Goal: Information Seeking & Learning: Learn about a topic

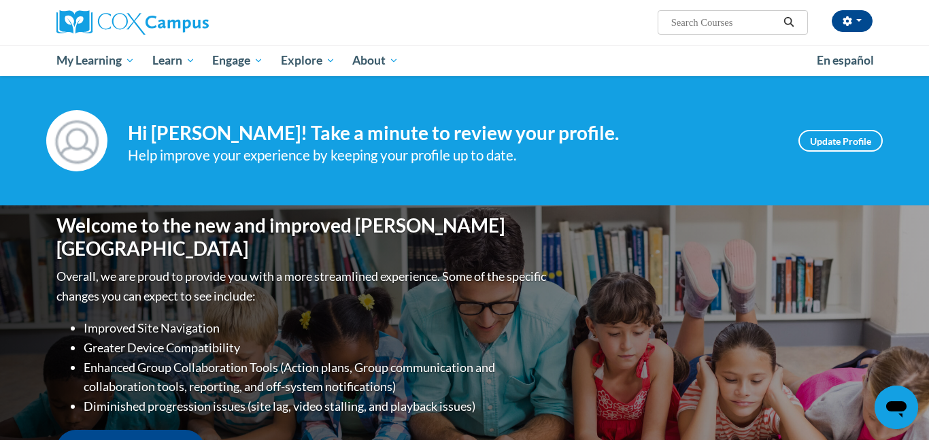
click at [681, 28] on input "Search..." at bounding box center [724, 22] width 109 height 16
type input "sign languagge"
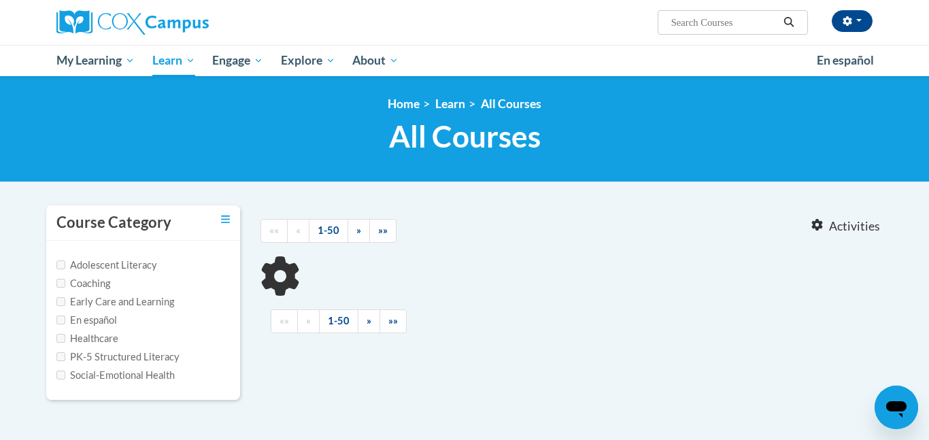
type input "sign languagge"
click at [61, 301] on input "Early Care and Learning" at bounding box center [60, 301] width 9 height 9
checkbox input "true"
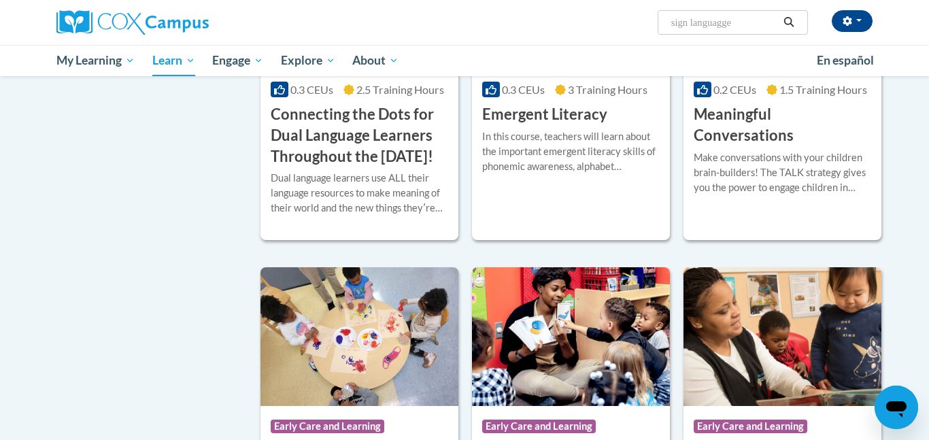
scroll to position [734, 0]
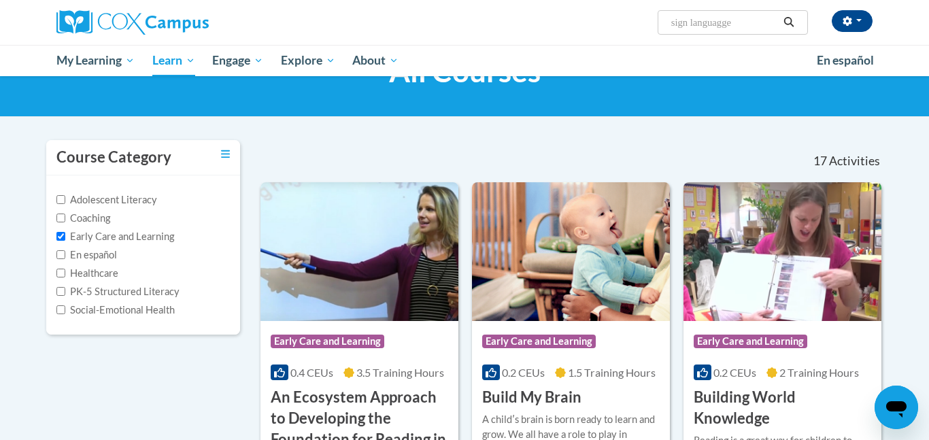
scroll to position [0, 0]
